Goal: Communication & Community: Answer question/provide support

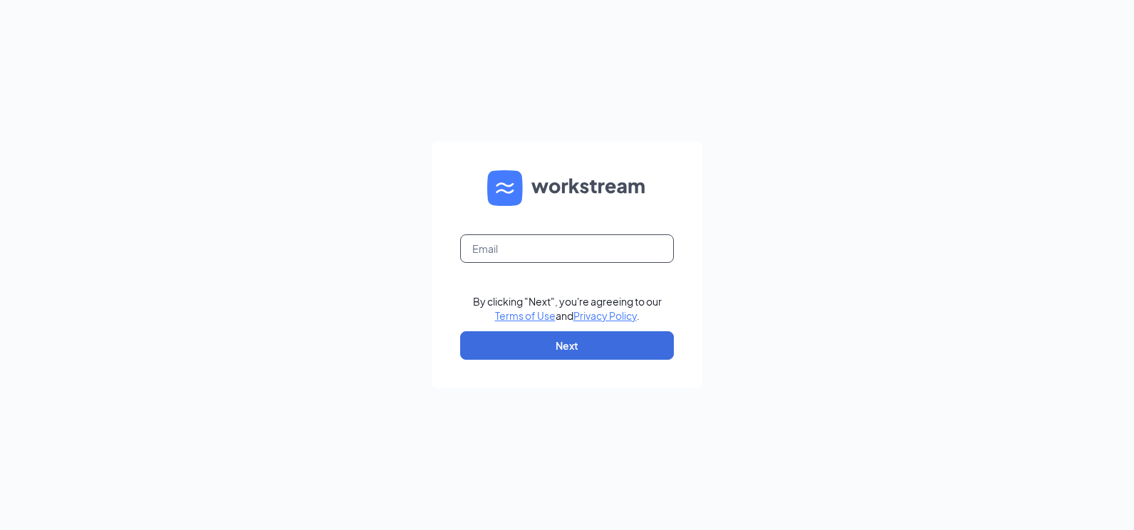
click at [599, 260] on input "text" at bounding box center [567, 248] width 214 height 29
type input "[PERSON_NAME][EMAIL_ADDRESS][DOMAIN_NAME]"
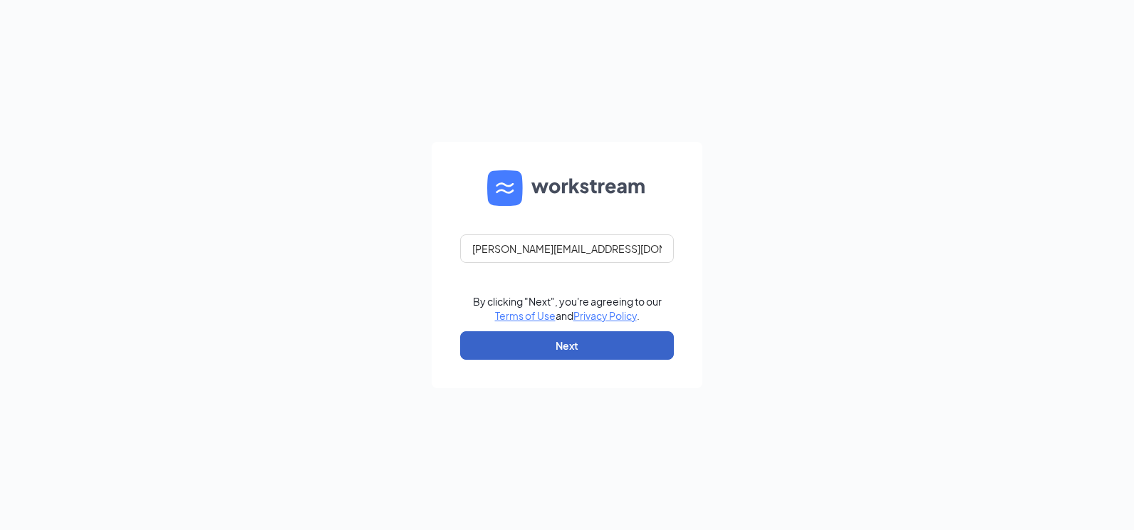
click at [554, 352] on button "Next" at bounding box center [567, 345] width 214 height 29
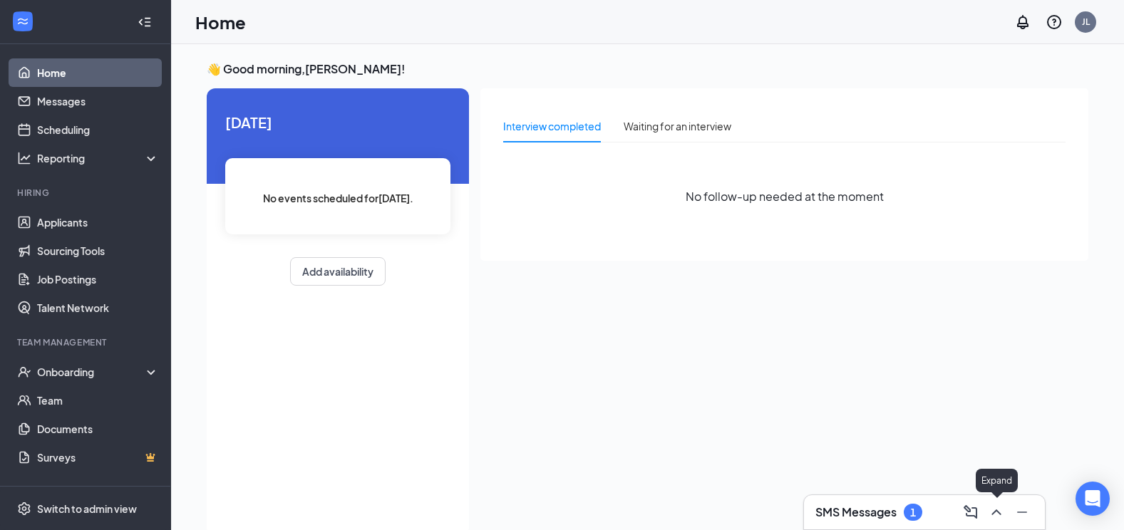
click at [1001, 512] on icon "ChevronUp" at bounding box center [996, 512] width 17 height 17
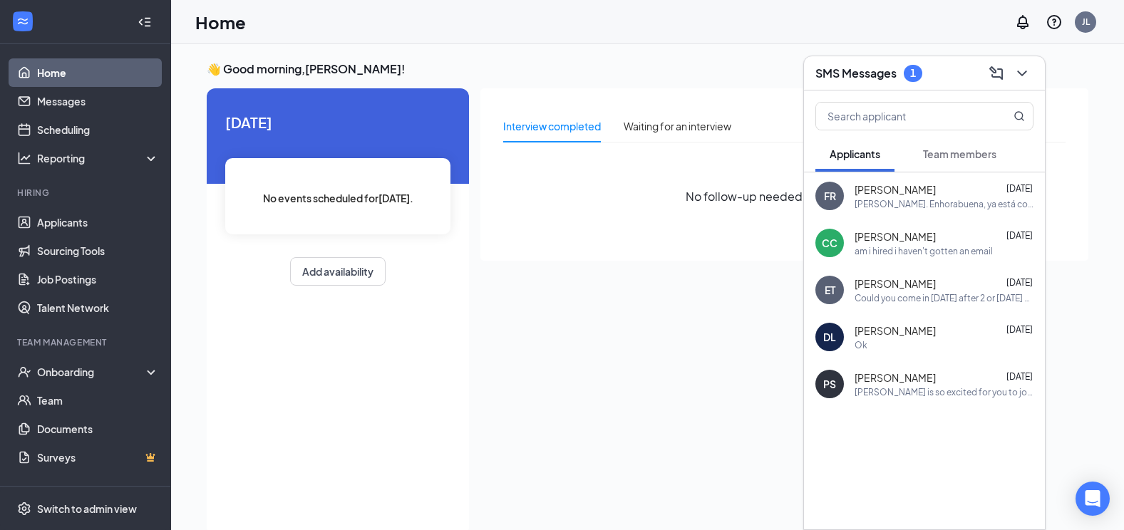
click at [919, 164] on button "Team members" at bounding box center [960, 154] width 102 height 36
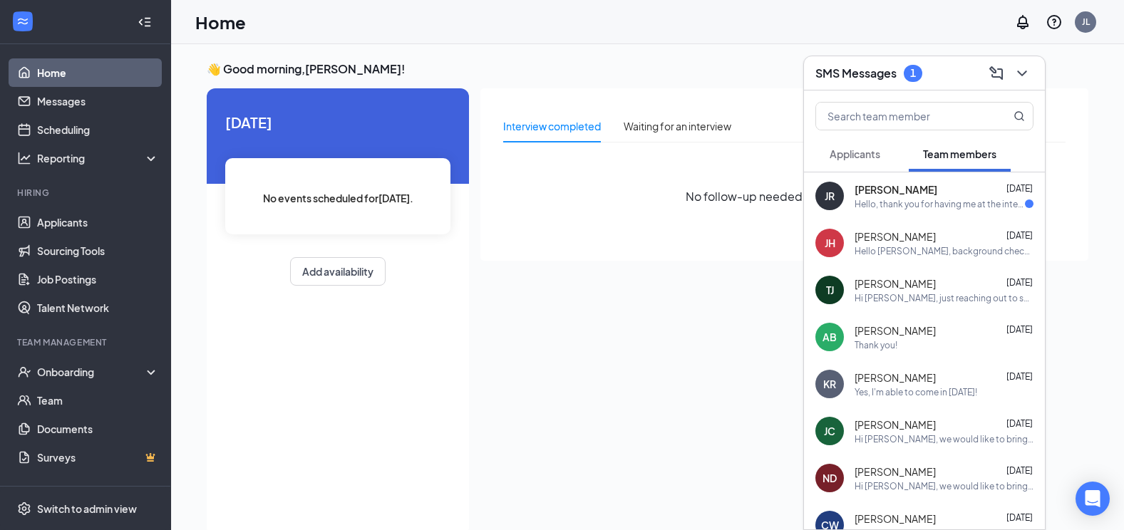
click at [949, 210] on div "Hello, thank you for having me at the interview! [DATE] at 4:30 works for me! S…" at bounding box center [939, 204] width 170 height 12
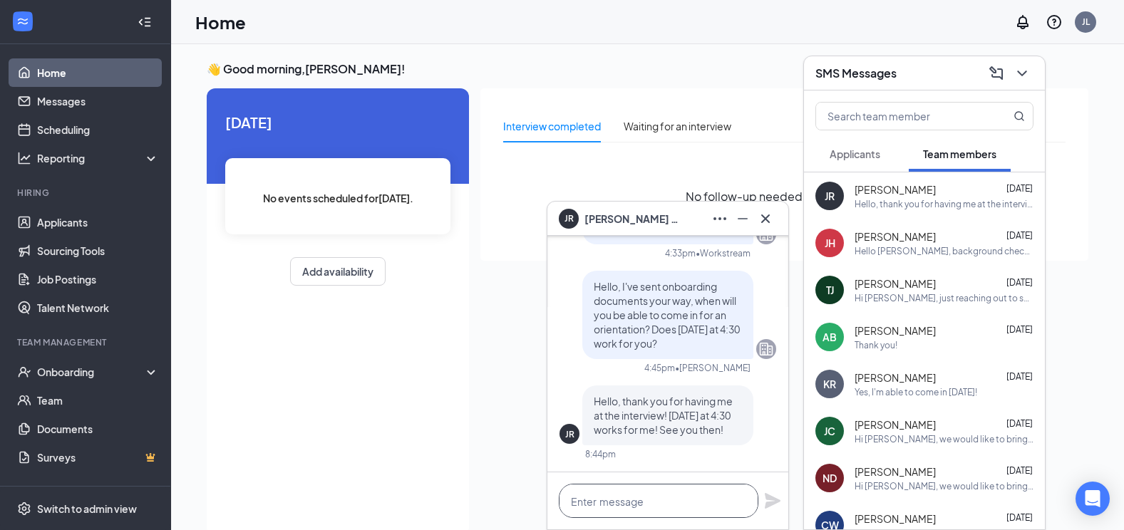
click at [616, 516] on textarea at bounding box center [659, 501] width 200 height 34
click at [588, 505] on textarea "Awesome see you" at bounding box center [659, 501] width 200 height 34
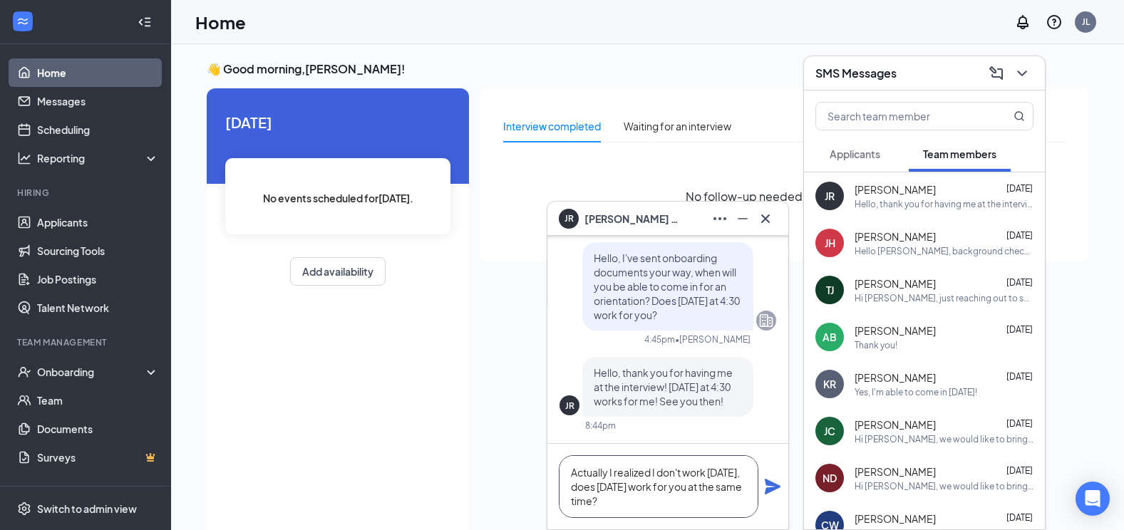
click at [641, 488] on textarea "Actually I realized I don't work [DATE], does [DATE] work for you at the same t…" at bounding box center [659, 486] width 200 height 63
type textarea "Actually I realized I don't work [DATE], does [DATE] work for you at the same t…"
click at [773, 480] on icon "Plane" at bounding box center [772, 486] width 17 height 17
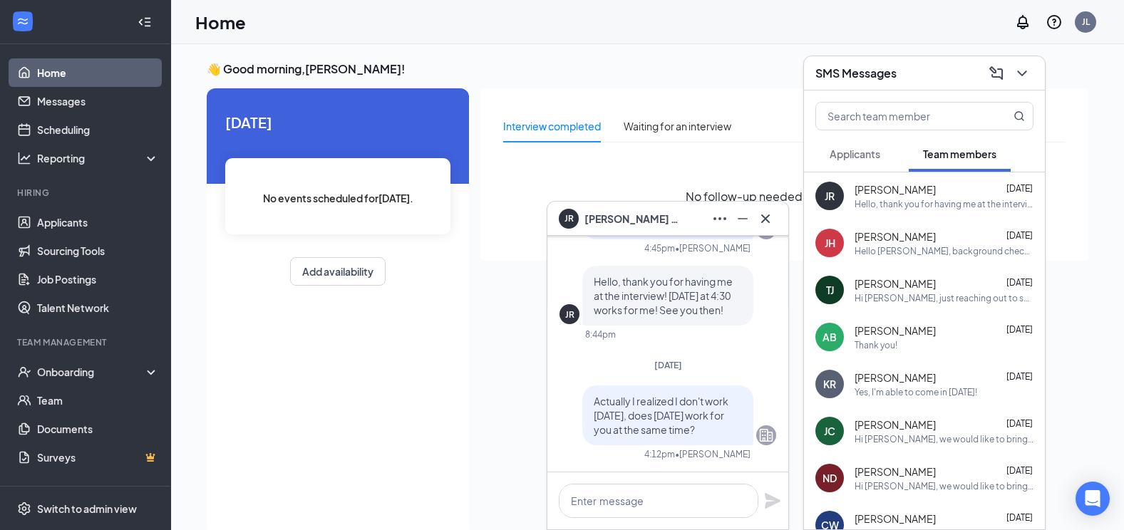
scroll to position [0, 0]
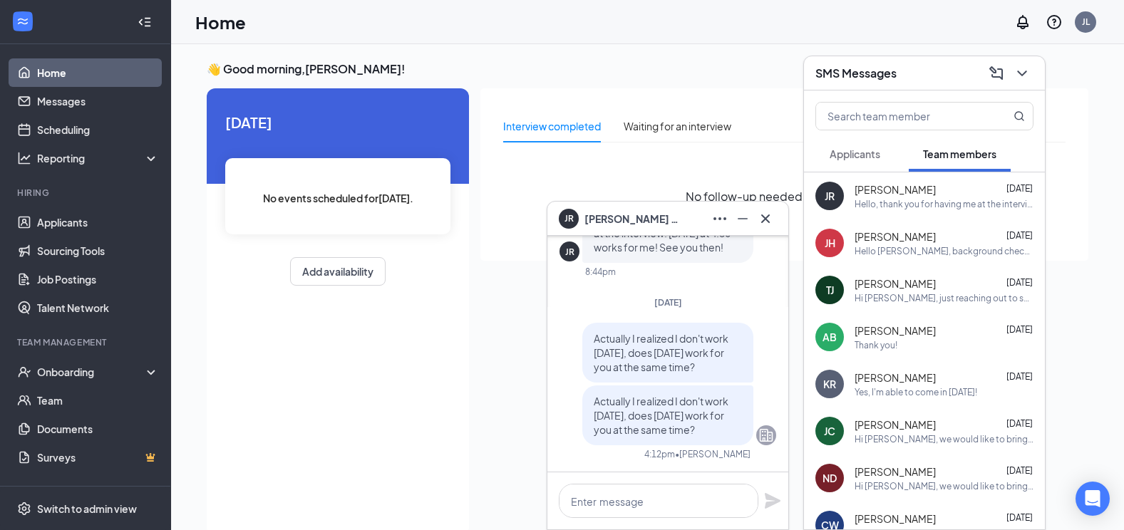
click at [905, 250] on div "Hello [PERSON_NAME], background check went through all good, now I would like t…" at bounding box center [943, 251] width 179 height 12
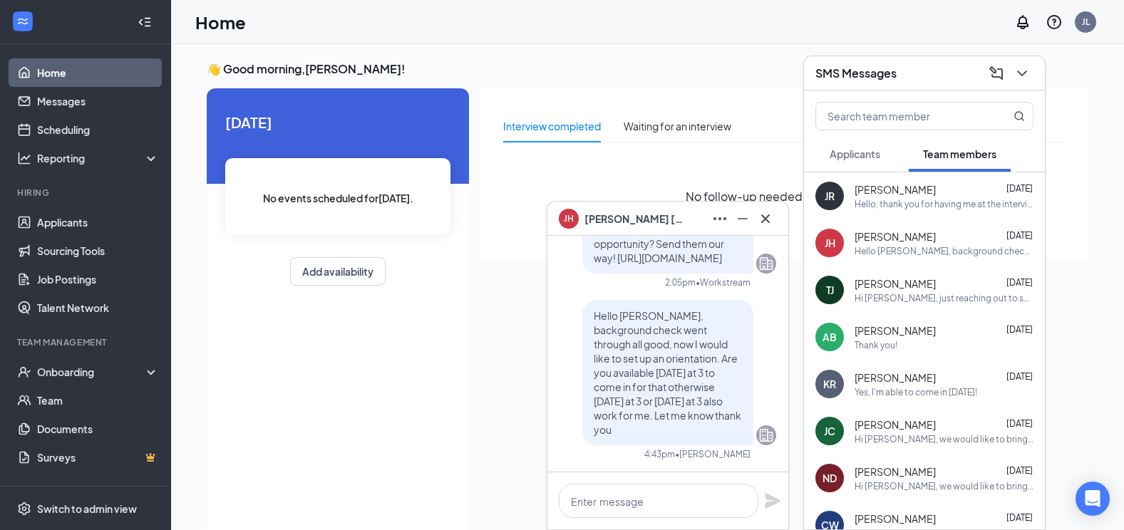
drag, startPoint x: 348, startPoint y: 411, endPoint x: 337, endPoint y: 391, distance: 23.0
drag, startPoint x: 337, startPoint y: 391, endPoint x: 326, endPoint y: 438, distance: 47.5
click at [314, 438] on div "[DATE] No events scheduled for [DATE] . Add availability" at bounding box center [338, 312] width 262 height 448
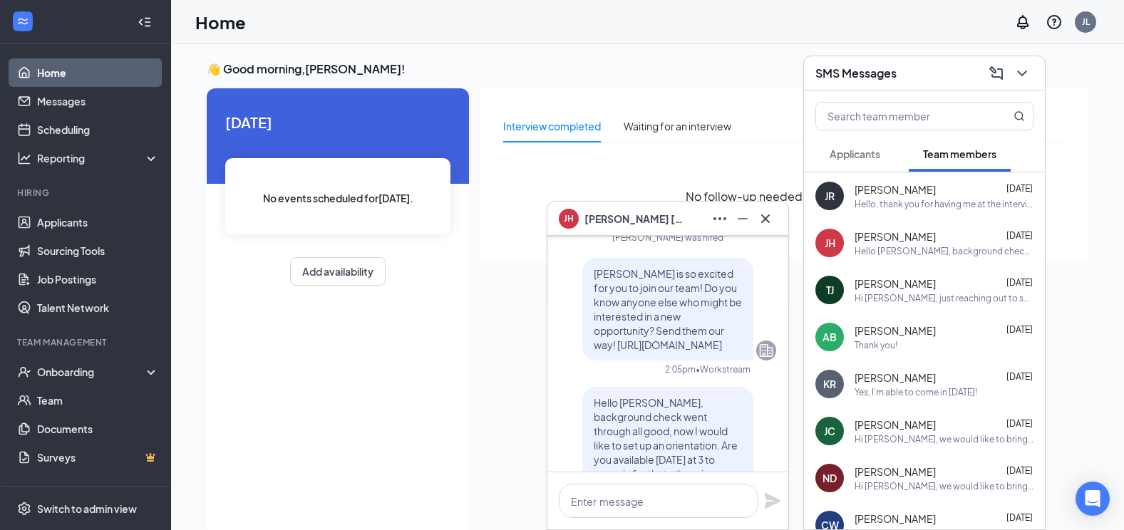
scroll to position [-214, 0]
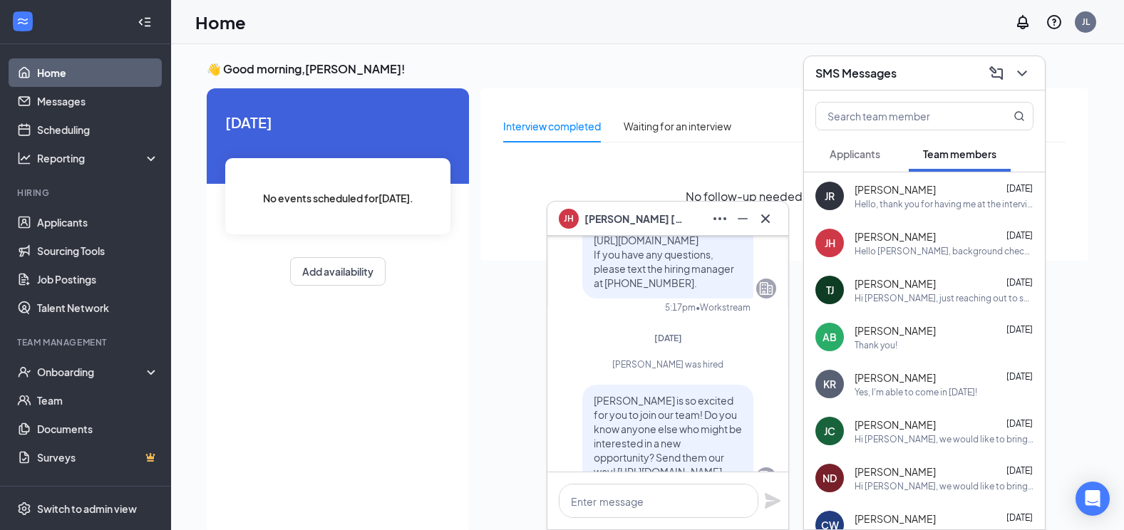
click at [359, 435] on div "[DATE] No events scheduled for [DATE] . Add availability" at bounding box center [338, 312] width 262 height 448
click at [38, 224] on link "Applicants" at bounding box center [98, 222] width 122 height 29
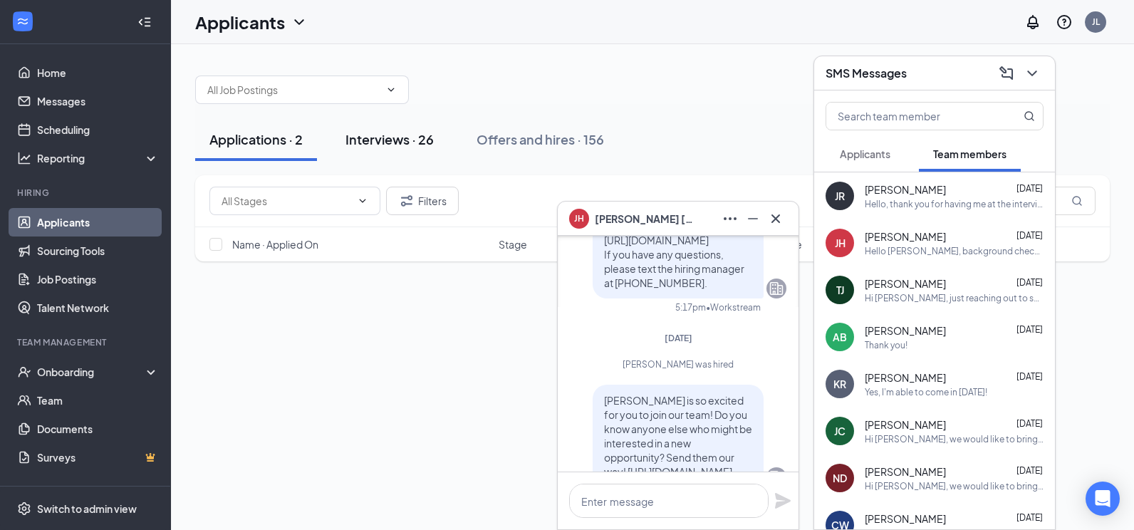
click at [403, 118] on button "Interviews · 26" at bounding box center [389, 139] width 117 height 43
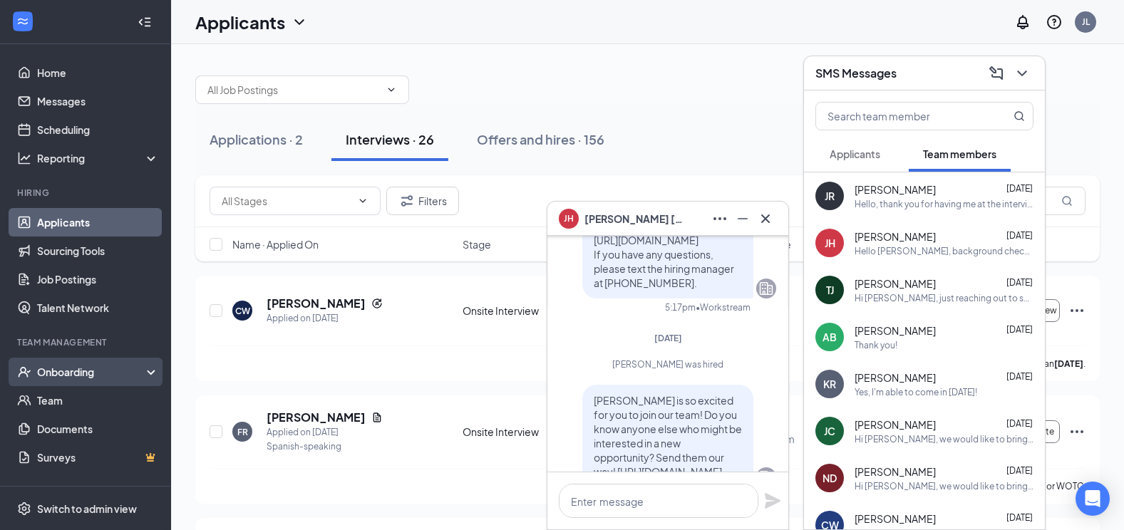
click at [42, 360] on div "Onboarding" at bounding box center [85, 372] width 171 height 29
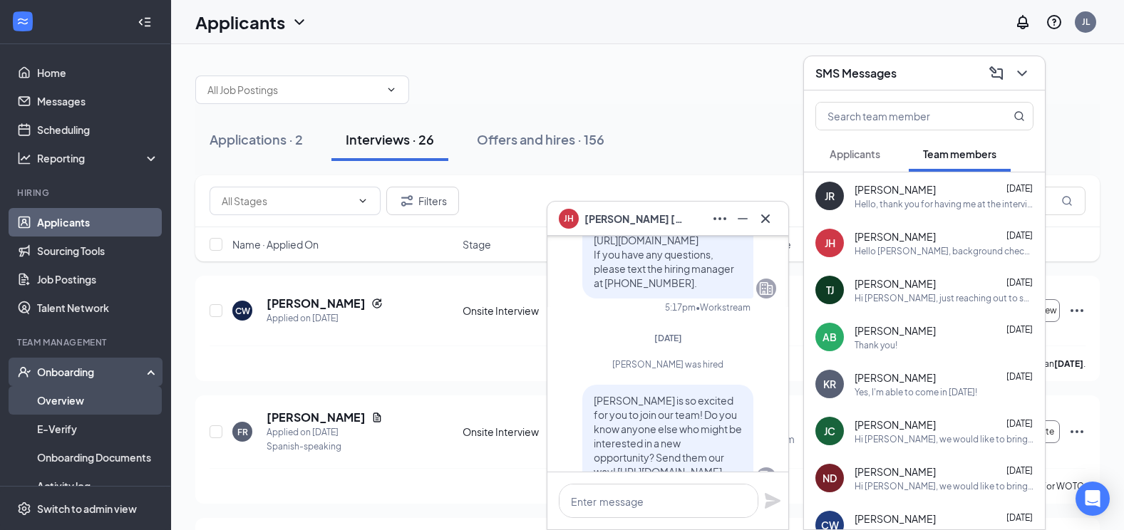
click at [120, 402] on link "Overview" at bounding box center [98, 400] width 122 height 29
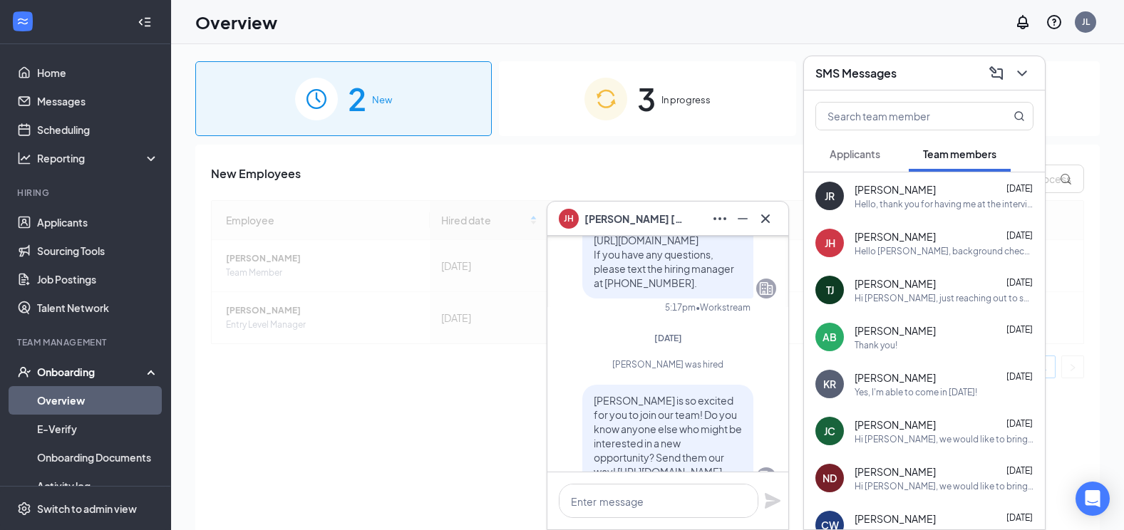
click at [624, 98] on img at bounding box center [605, 99] width 43 height 43
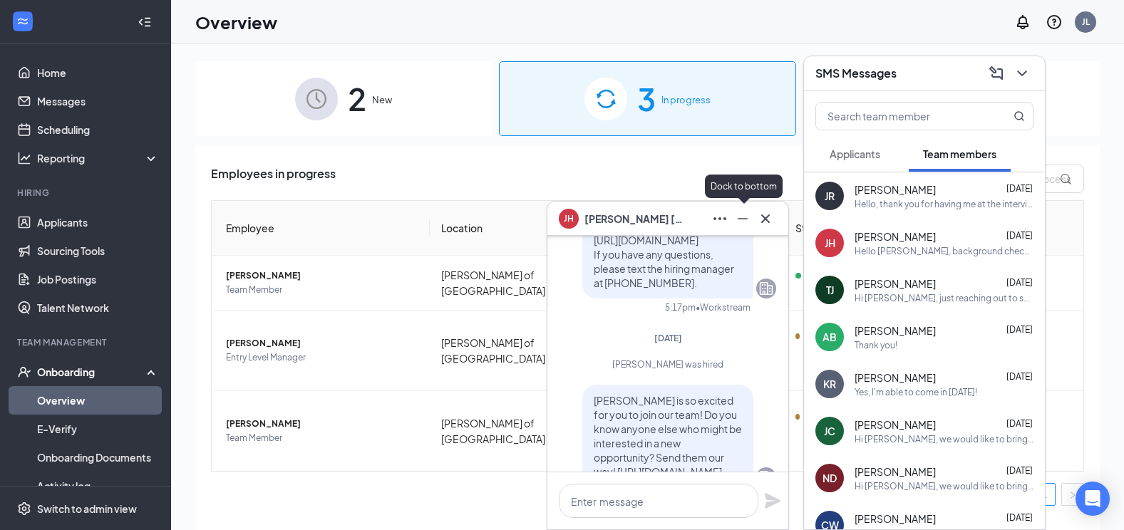
click at [740, 222] on icon "Minimize" at bounding box center [742, 218] width 17 height 17
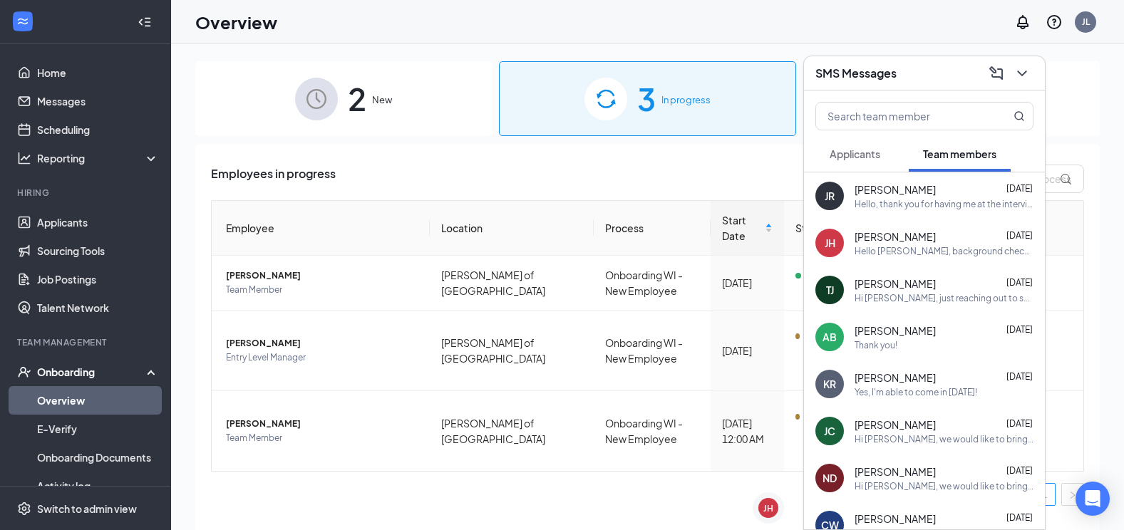
click at [1033, 78] on div at bounding box center [1021, 73] width 26 height 23
click at [1025, 72] on icon "ChevronDown" at bounding box center [1021, 74] width 9 height 6
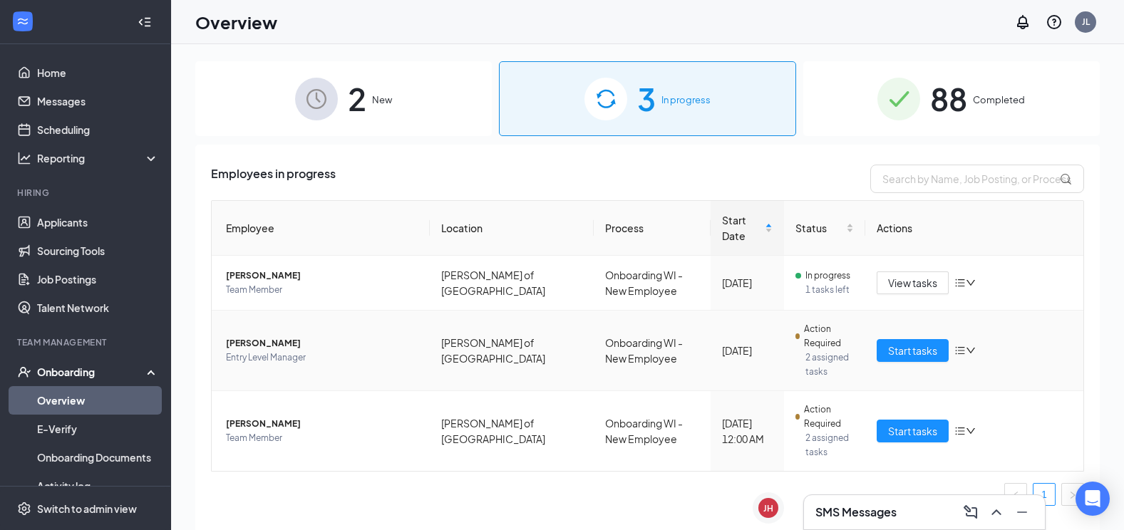
drag, startPoint x: 227, startPoint y: 341, endPoint x: 215, endPoint y: 341, distance: 12.1
click at [215, 341] on td "[PERSON_NAME] Entry Level Manager" at bounding box center [321, 351] width 218 height 81
